Goal: Task Accomplishment & Management: Use online tool/utility

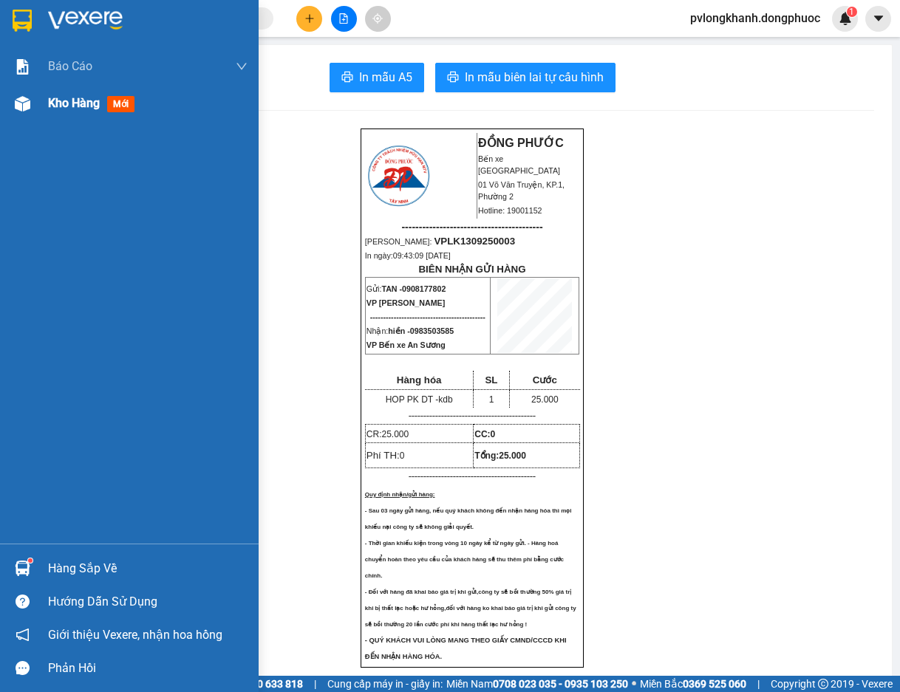
click at [85, 101] on span "Kho hàng" at bounding box center [74, 103] width 52 height 14
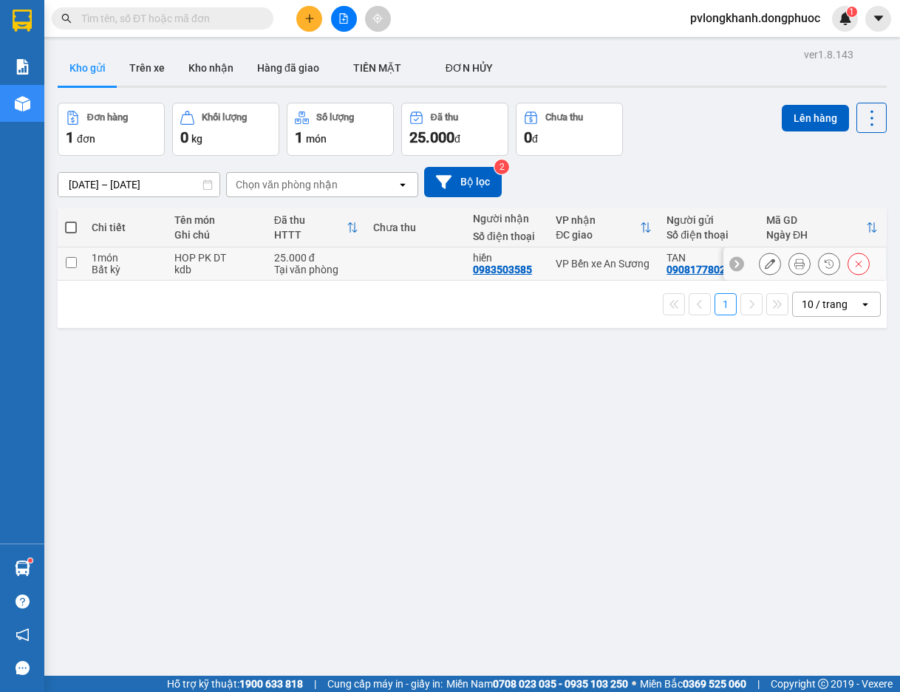
click at [106, 270] on div "Bất kỳ" at bounding box center [126, 270] width 68 height 12
checkbox input "true"
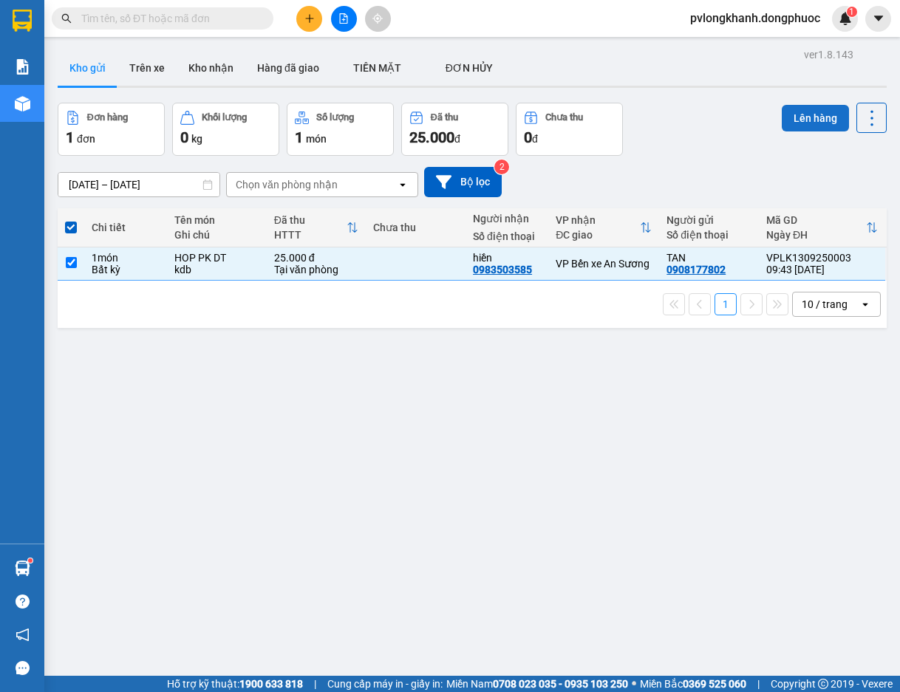
click at [802, 116] on button "Lên hàng" at bounding box center [815, 118] width 67 height 27
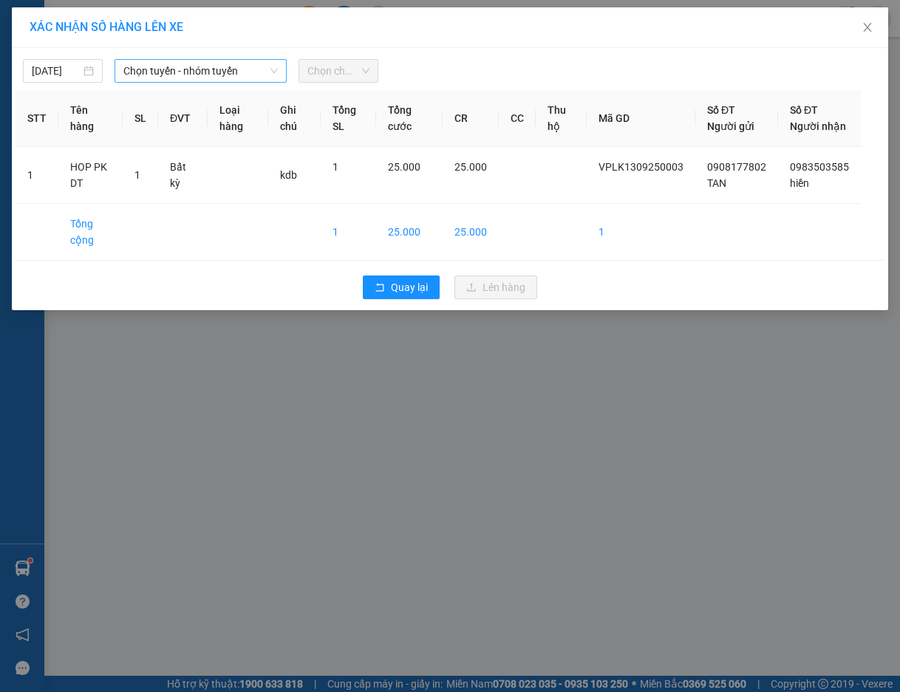
click at [255, 72] on span "Chọn tuyến - nhóm tuyến" at bounding box center [200, 71] width 154 height 22
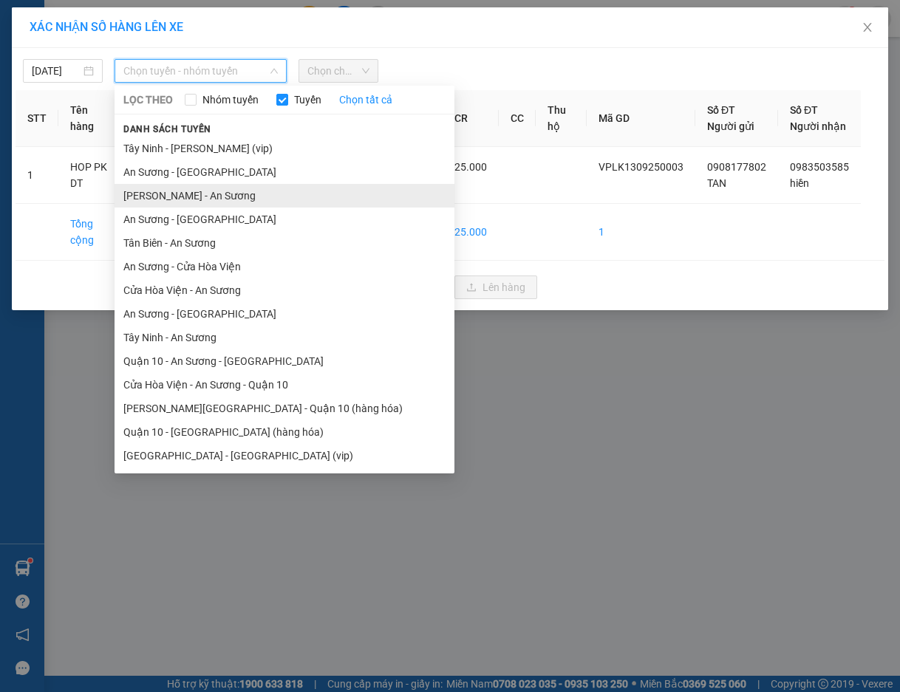
click at [195, 194] on li "[PERSON_NAME] - An Sương" at bounding box center [285, 196] width 340 height 24
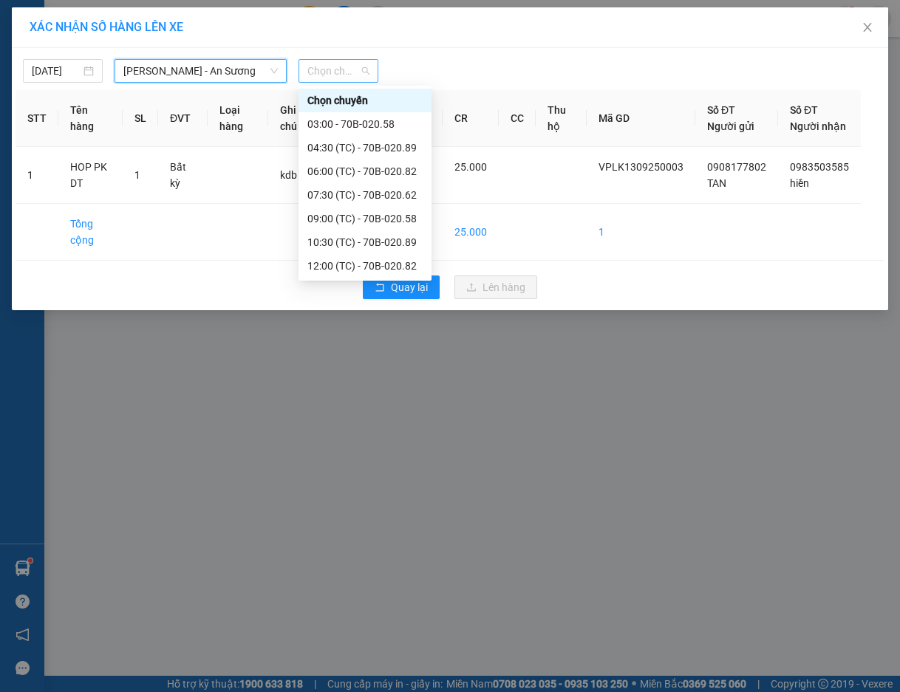
click at [341, 60] on span "Chọn chuyến" at bounding box center [338, 71] width 62 height 22
click at [348, 242] on div "10:30 (TC) - 70B-020.89" at bounding box center [364, 242] width 115 height 16
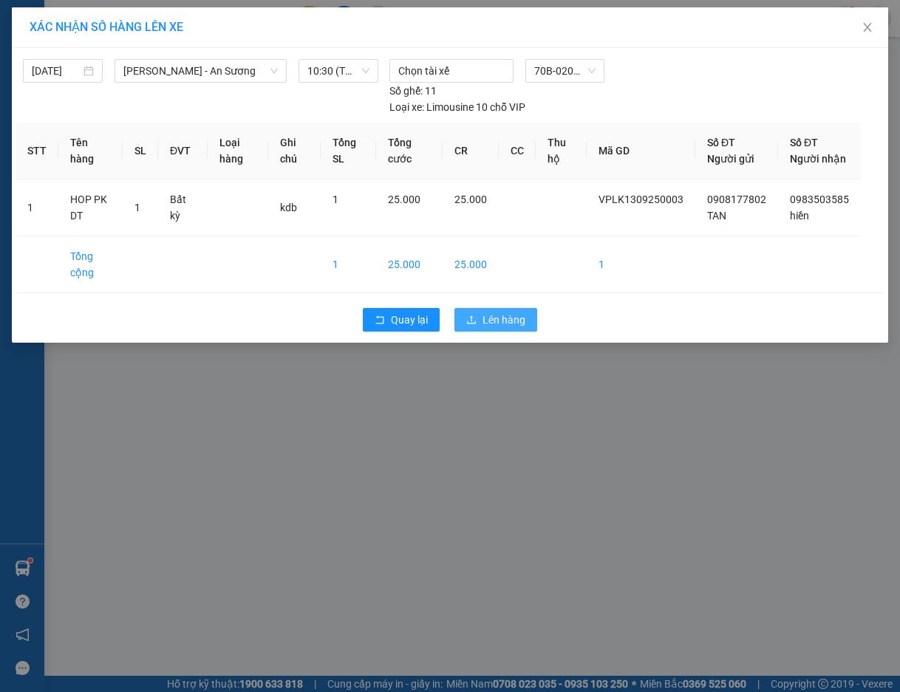
click at [512, 328] on span "Lên hàng" at bounding box center [503, 320] width 43 height 16
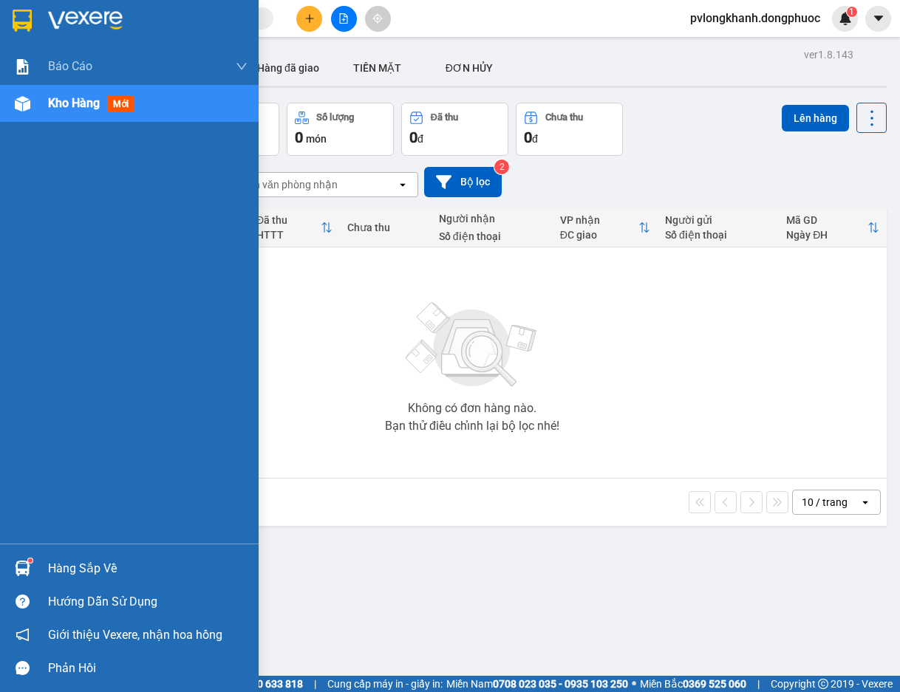
click at [78, 565] on div "Hàng sắp về" at bounding box center [148, 569] width 200 height 22
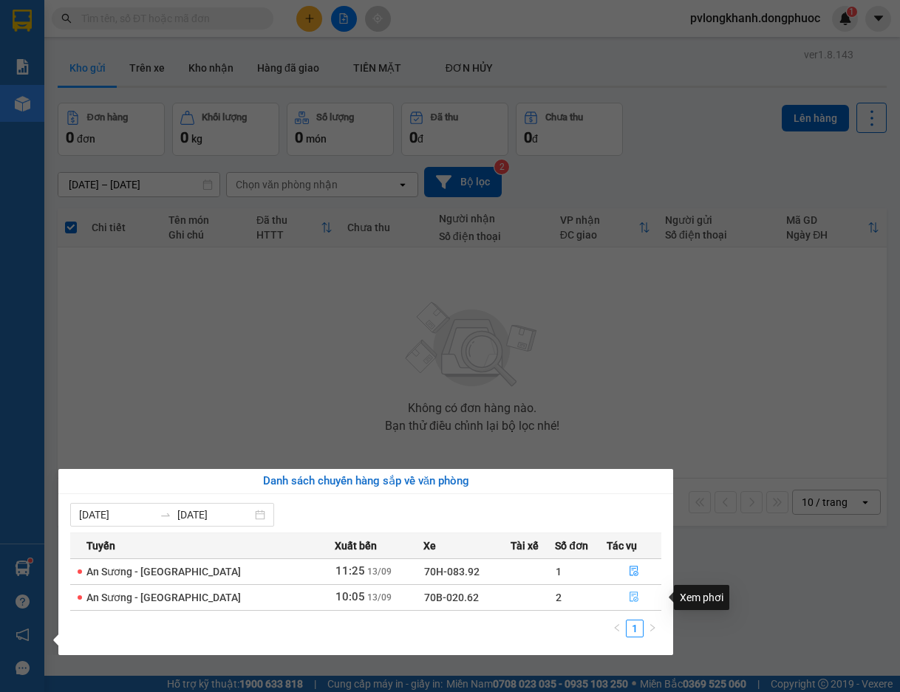
click at [629, 599] on icon "file-done" at bounding box center [634, 597] width 10 height 10
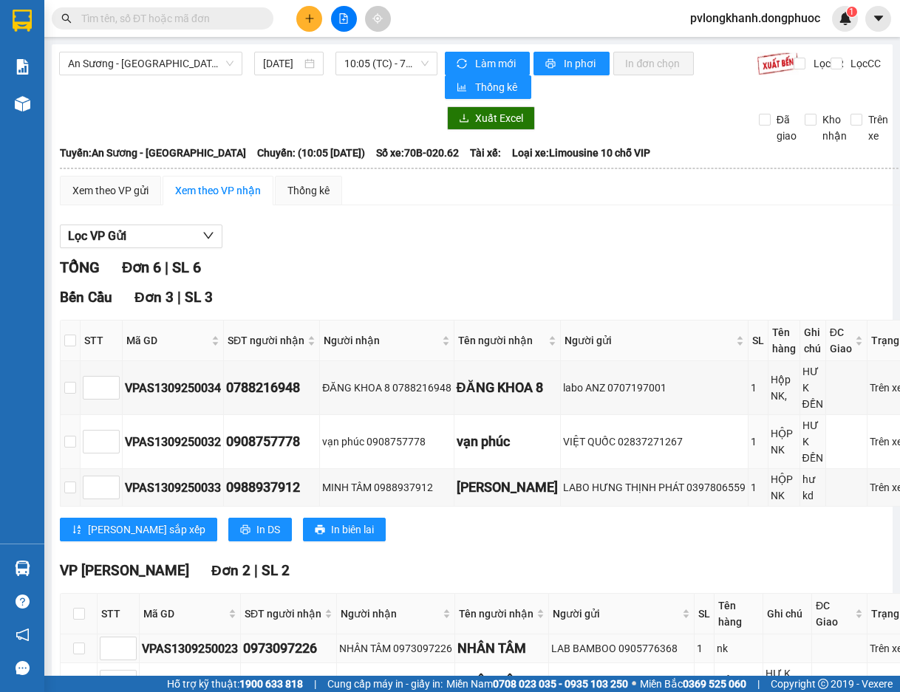
scroll to position [197, 0]
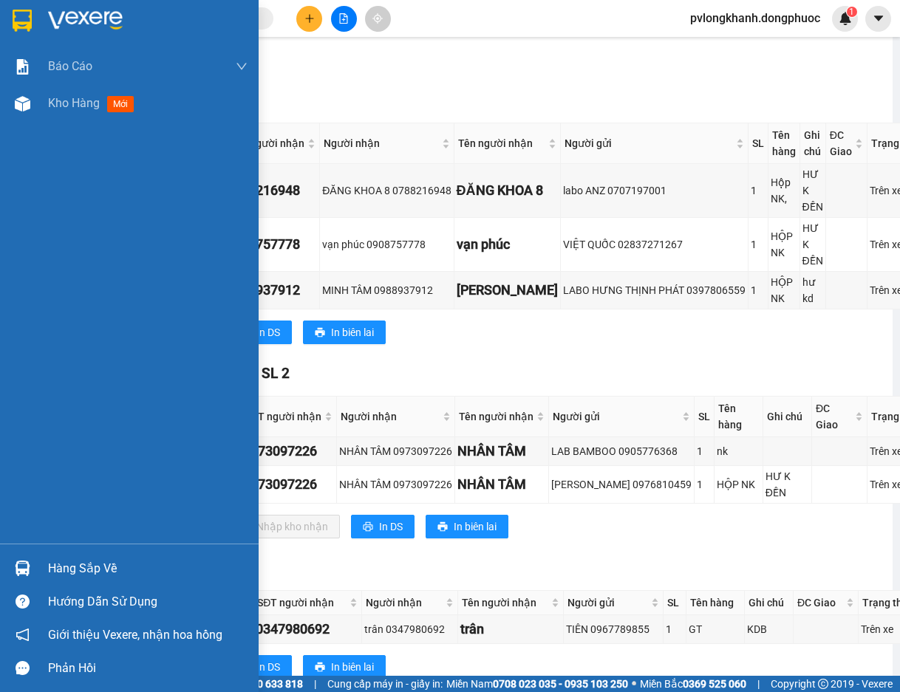
click at [81, 558] on div "Hàng sắp về" at bounding box center [148, 569] width 200 height 22
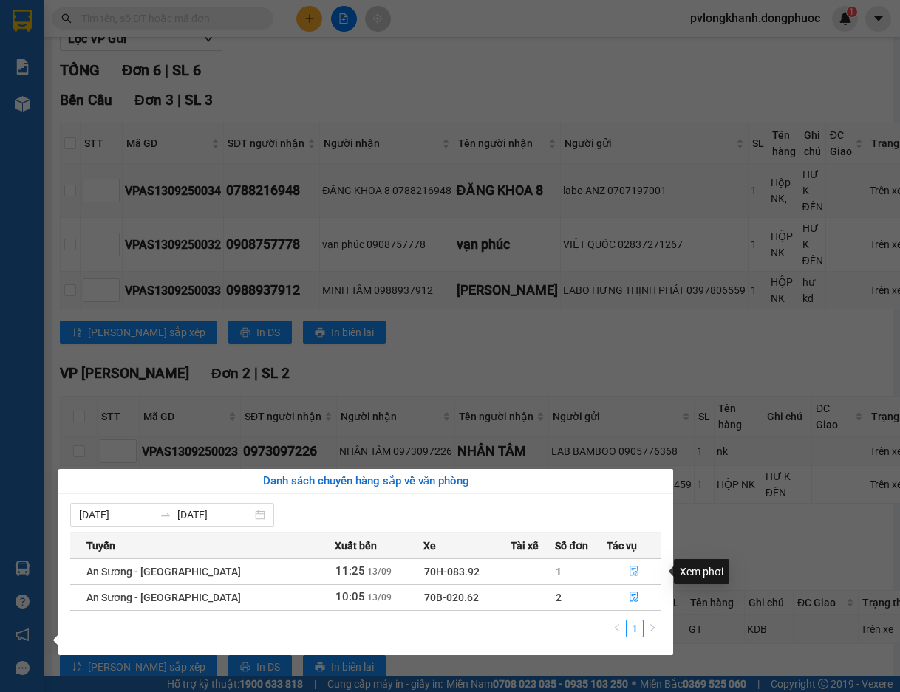
click at [629, 573] on icon "file-done" at bounding box center [634, 571] width 10 height 10
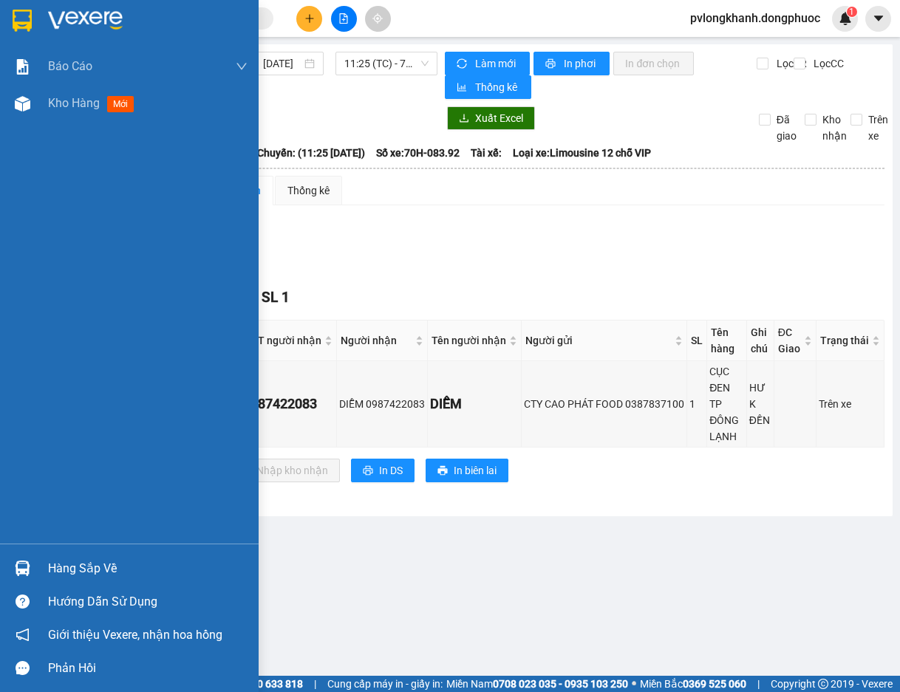
click at [65, 567] on div "Hàng sắp về" at bounding box center [148, 569] width 200 height 22
